Goal: Transaction & Acquisition: Obtain resource

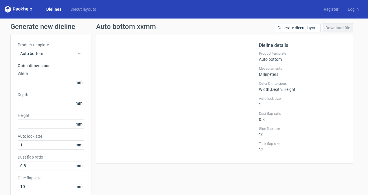
click at [53, 8] on link "Dielines" at bounding box center [54, 9] width 24 height 6
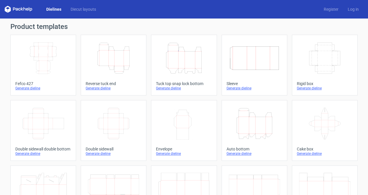
click at [188, 59] on icon "Height Depth Width" at bounding box center [183, 58] width 51 height 32
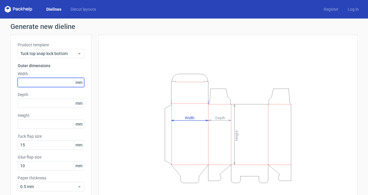
click at [43, 82] on input "text" at bounding box center [51, 82] width 66 height 9
type input "331"
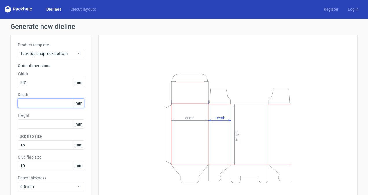
click at [37, 103] on input "text" at bounding box center [51, 103] width 66 height 9
type input "140"
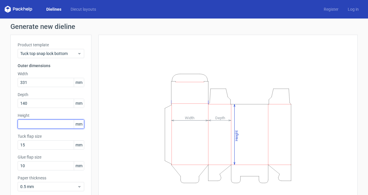
click at [49, 123] on input "text" at bounding box center [51, 123] width 66 height 9
type input "95"
click at [135, 133] on div "Height Depth Width" at bounding box center [228, 128] width 245 height 173
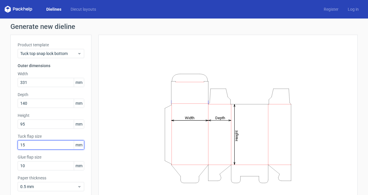
click at [49, 147] on input "15" at bounding box center [51, 144] width 66 height 9
type input "1"
type input "20"
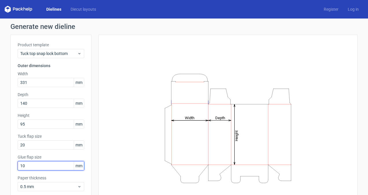
click at [44, 168] on input "10" at bounding box center [51, 165] width 66 height 9
type input "1"
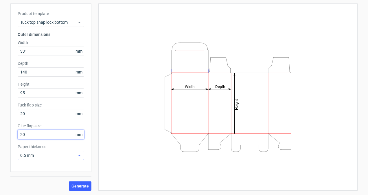
type input "20"
click at [72, 158] on span "0.5 mm" at bounding box center [48, 155] width 57 height 6
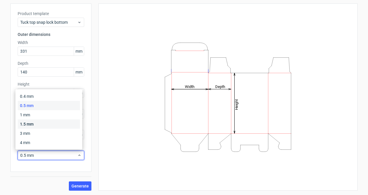
click at [46, 123] on div "1.5 mm" at bounding box center [49, 123] width 62 height 9
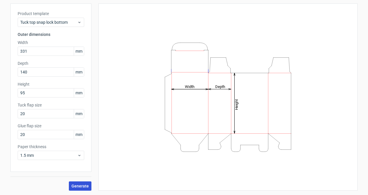
click at [72, 186] on span "Generate" at bounding box center [79, 186] width 17 height 4
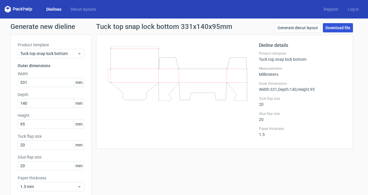
click at [332, 29] on link "Download file" at bounding box center [338, 27] width 30 height 9
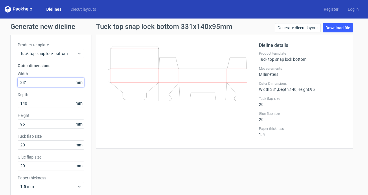
click at [41, 82] on input "331" at bounding box center [51, 82] width 66 height 9
type input "170"
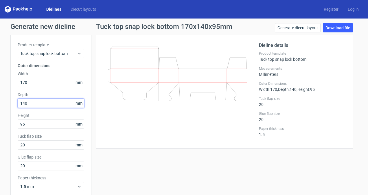
click at [34, 103] on input "140" at bounding box center [51, 103] width 66 height 9
type input "60"
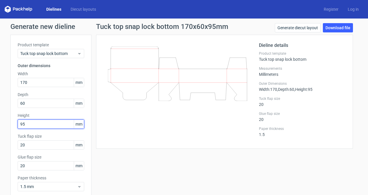
click at [29, 125] on input "95" at bounding box center [51, 123] width 66 height 9
type input "40"
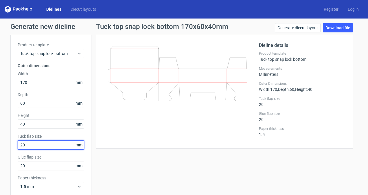
click at [29, 145] on input "20" at bounding box center [51, 144] width 66 height 9
type input "2"
type input "15"
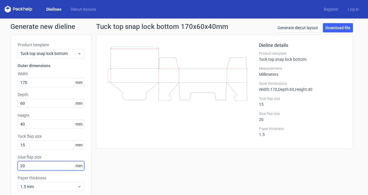
click at [29, 164] on input "20" at bounding box center [51, 165] width 66 height 9
type input "2"
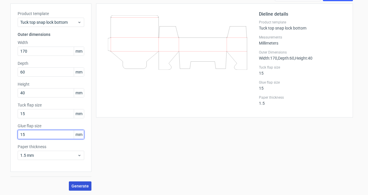
type input "15"
click at [78, 188] on button "Generate" at bounding box center [80, 185] width 23 height 9
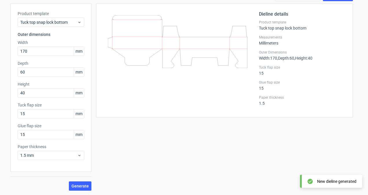
scroll to position [0, 0]
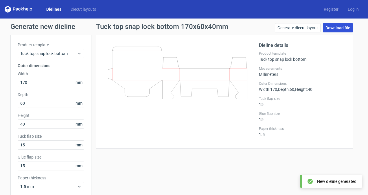
click at [333, 31] on link "Download file" at bounding box center [338, 27] width 30 height 9
click at [52, 10] on link "Dielines" at bounding box center [54, 9] width 24 height 6
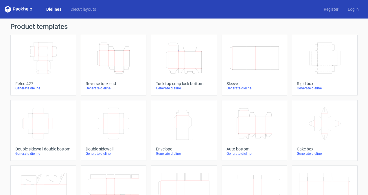
click at [45, 51] on icon "Width Depth Height" at bounding box center [43, 58] width 51 height 32
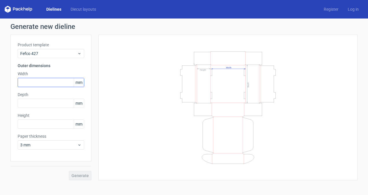
click at [42, 84] on input "text" at bounding box center [51, 82] width 66 height 9
type input "331"
click at [36, 104] on input "text" at bounding box center [51, 103] width 66 height 9
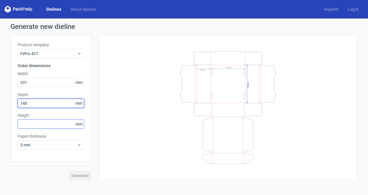
type input "140"
click at [34, 126] on input "text" at bounding box center [51, 123] width 66 height 9
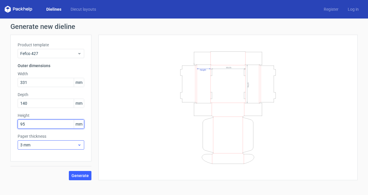
type input "95"
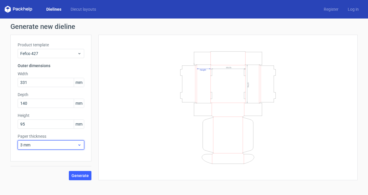
click at [65, 143] on span "3 mm" at bounding box center [48, 145] width 57 height 6
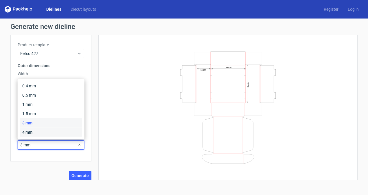
click at [59, 133] on div "4 mm" at bounding box center [51, 131] width 62 height 9
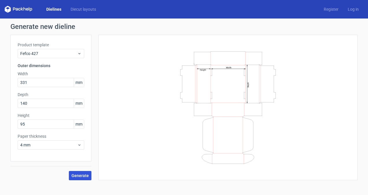
click at [80, 175] on span "Generate" at bounding box center [79, 175] width 17 height 4
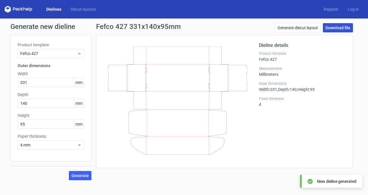
click at [342, 27] on link "Download file" at bounding box center [338, 27] width 30 height 9
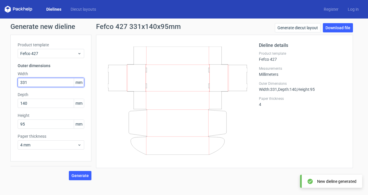
click at [39, 83] on input "331" at bounding box center [51, 82] width 66 height 9
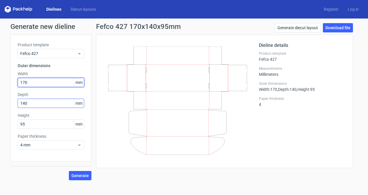
type input "170"
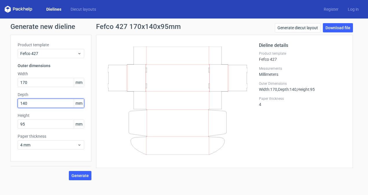
click at [31, 106] on input "140" at bounding box center [51, 103] width 66 height 9
type input "60"
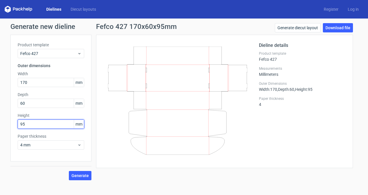
click at [29, 122] on input "95" at bounding box center [51, 123] width 66 height 9
type input "40"
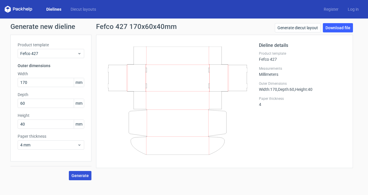
click at [81, 176] on span "Generate" at bounding box center [79, 175] width 17 height 4
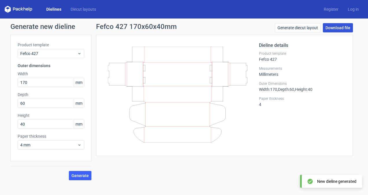
click at [339, 28] on link "Download file" at bounding box center [338, 27] width 30 height 9
